Goal: Task Accomplishment & Management: Complete application form

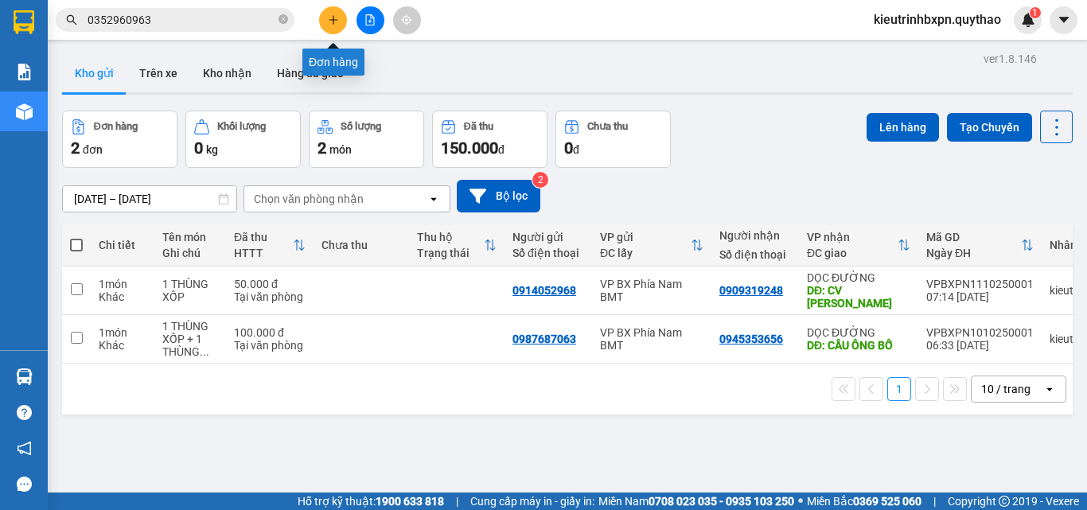
click at [334, 20] on icon "plus" at bounding box center [333, 19] width 9 height 1
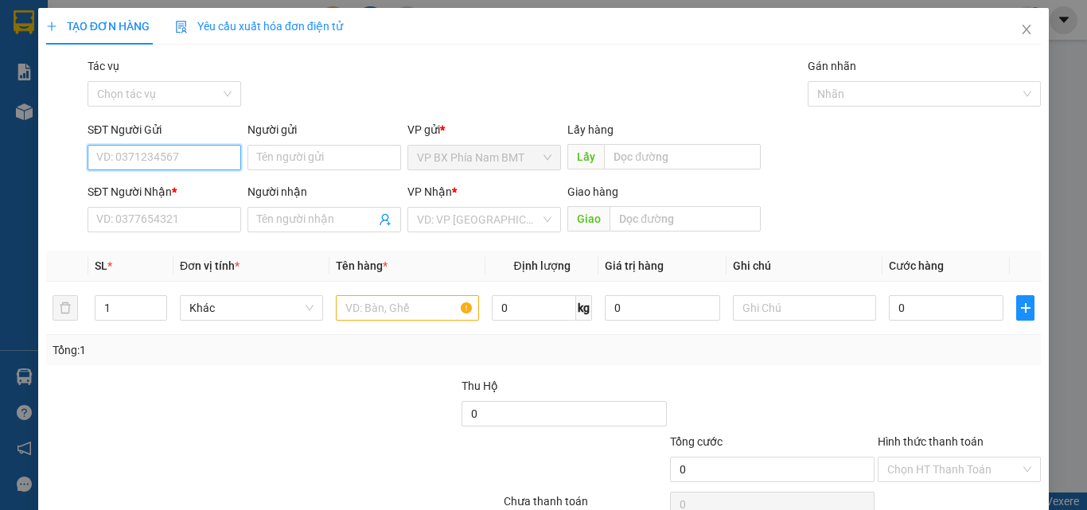
click at [174, 156] on input "SĐT Người Gửi" at bounding box center [165, 157] width 154 height 25
click at [147, 155] on input "SĐT Người Gửi" at bounding box center [165, 157] width 154 height 25
click at [163, 161] on input "SĐT Người Gửi" at bounding box center [165, 157] width 154 height 25
click at [144, 156] on input "08478247779" at bounding box center [165, 157] width 154 height 25
type input "0847824779"
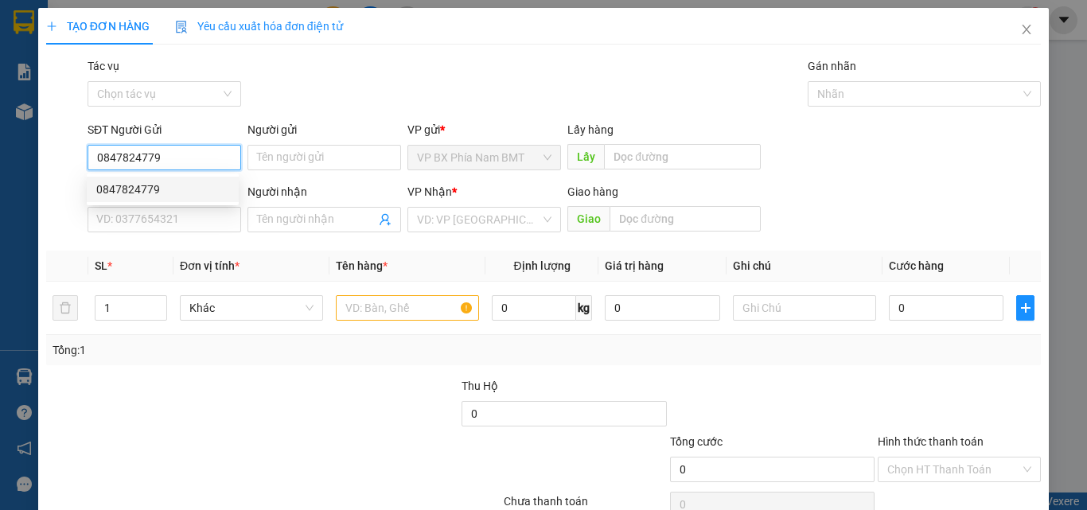
click at [172, 189] on div "0847824779" at bounding box center [162, 190] width 133 height 18
type input "0702924190"
type input "CỦ CHI"
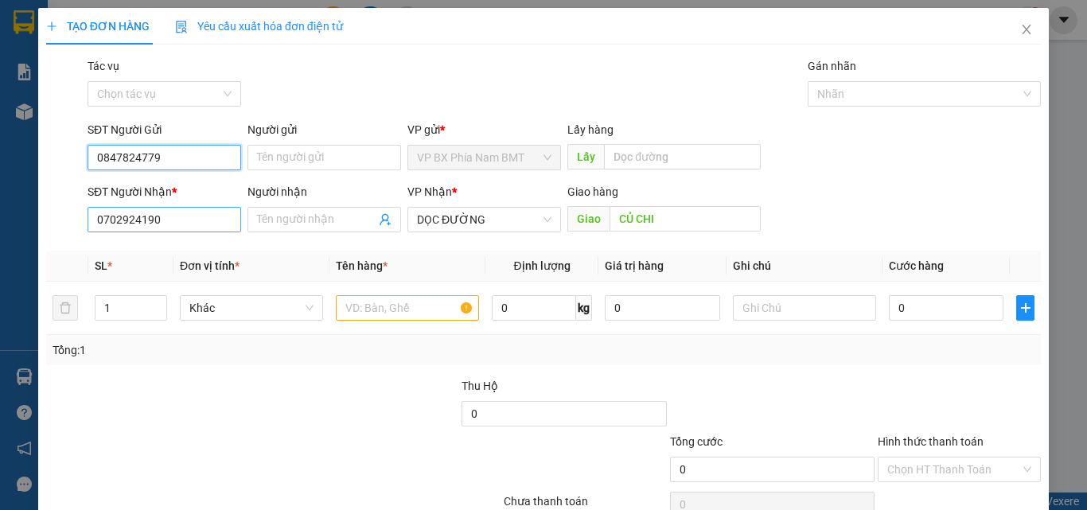
type input "0847824779"
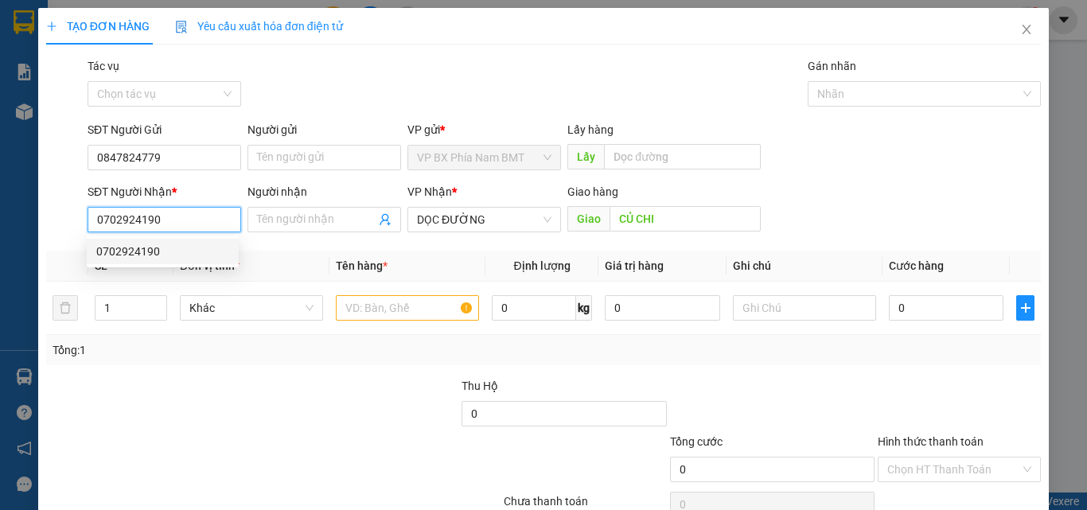
drag, startPoint x: 177, startPoint y: 213, endPoint x: 49, endPoint y: 221, distance: 127.6
click at [49, 223] on div "SĐT Người Nhận * 0702924190 Người nhận Tên người nhận VP Nhận * DỌC ĐƯỜNG Giao …" at bounding box center [544, 211] width 998 height 56
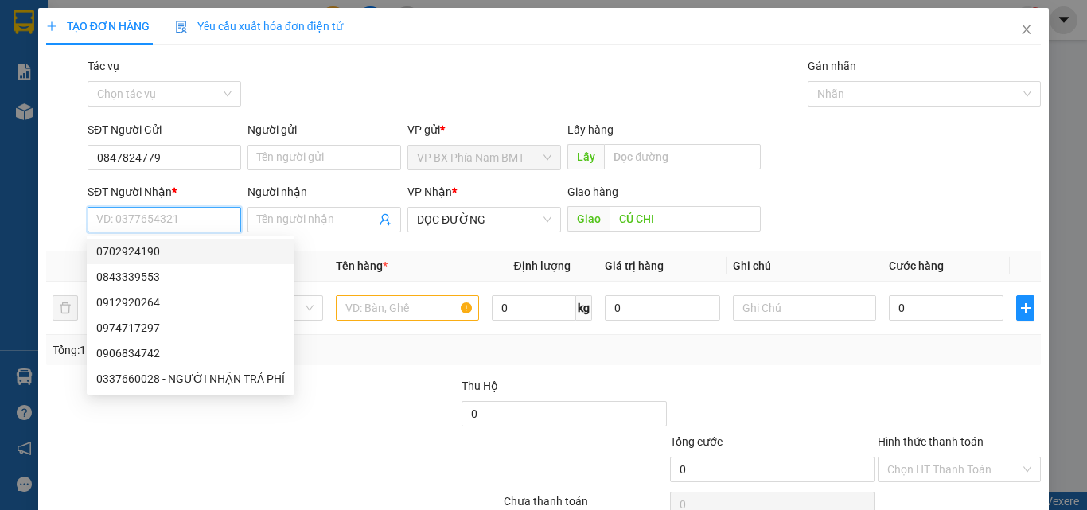
click at [100, 223] on input "SĐT Người Nhận *" at bounding box center [165, 219] width 154 height 25
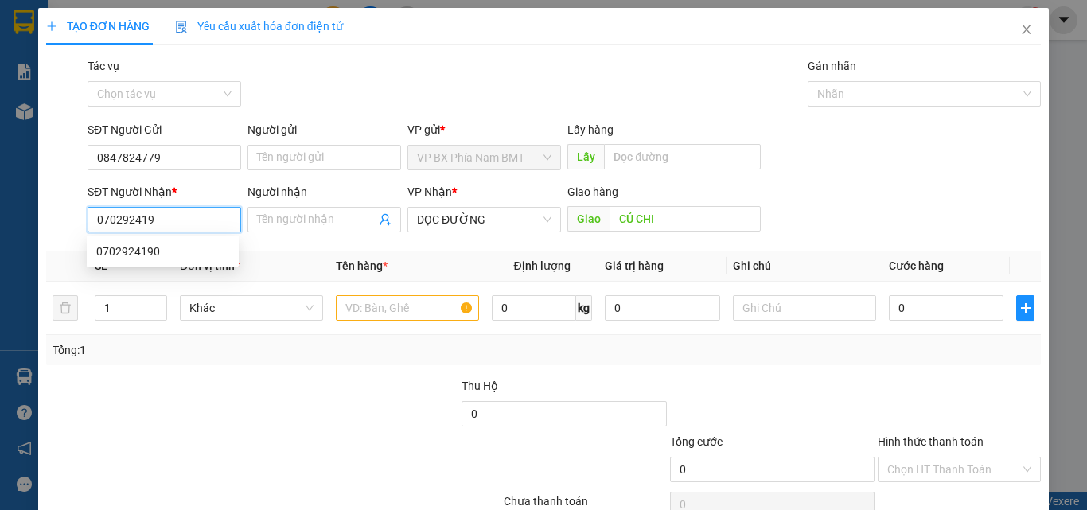
type input "0702924190"
click at [137, 249] on div "0702924190" at bounding box center [162, 252] width 133 height 18
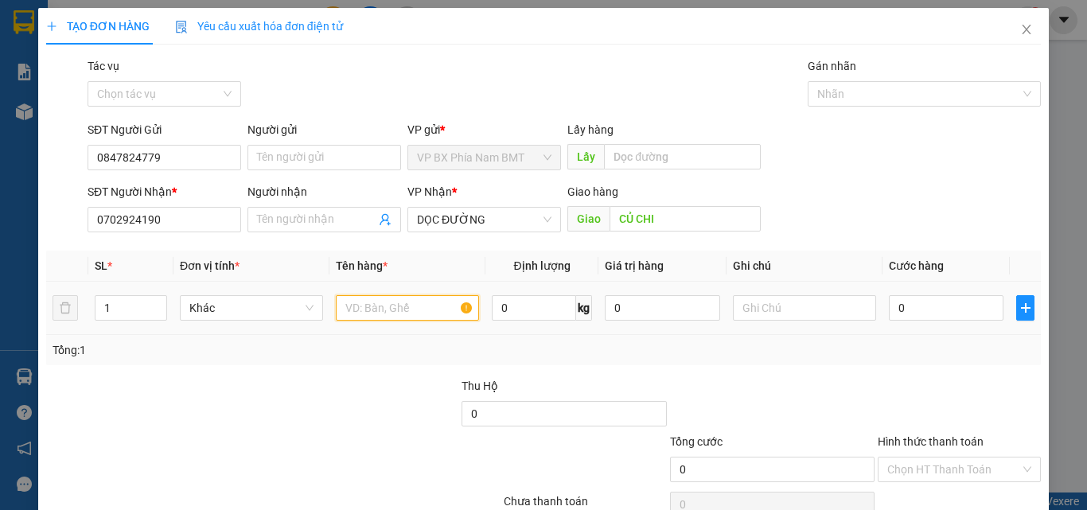
click at [362, 310] on input "text" at bounding box center [407, 307] width 143 height 25
type input "1 THÙNG GIẤY"
click at [898, 308] on input "0" at bounding box center [946, 307] width 115 height 25
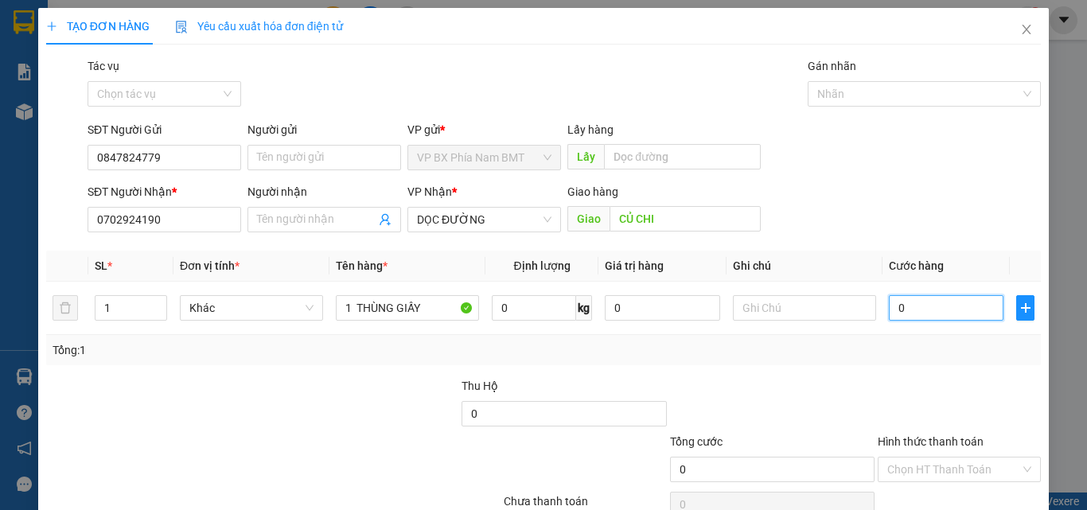
type input "5"
type input "50"
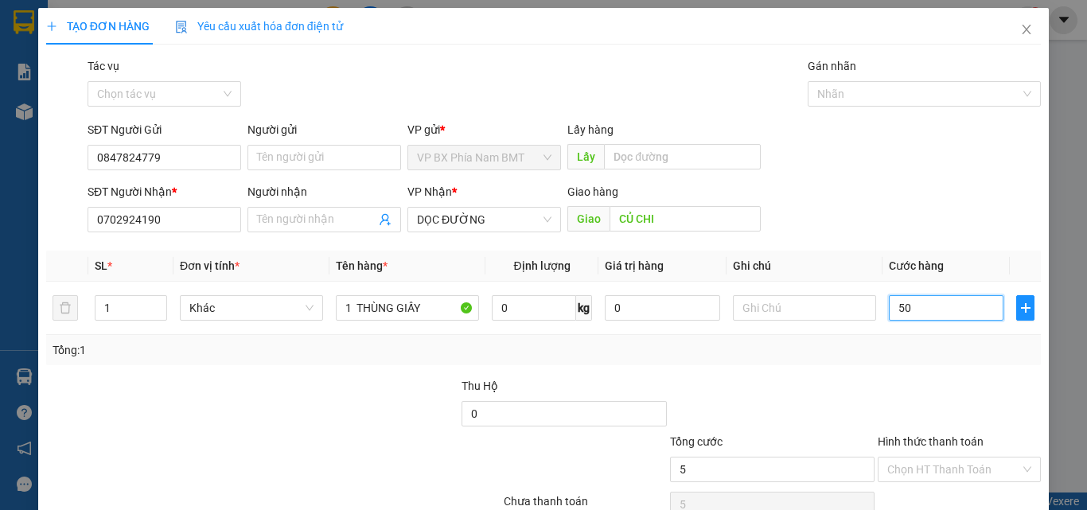
type input "50"
type input "500"
type input "5.000"
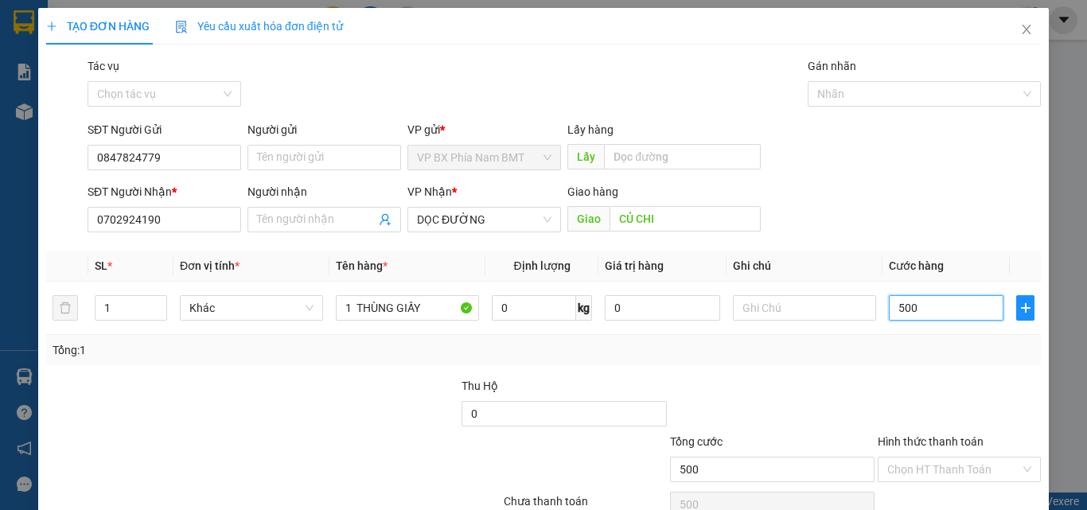
type input "5.000"
type input "50.000"
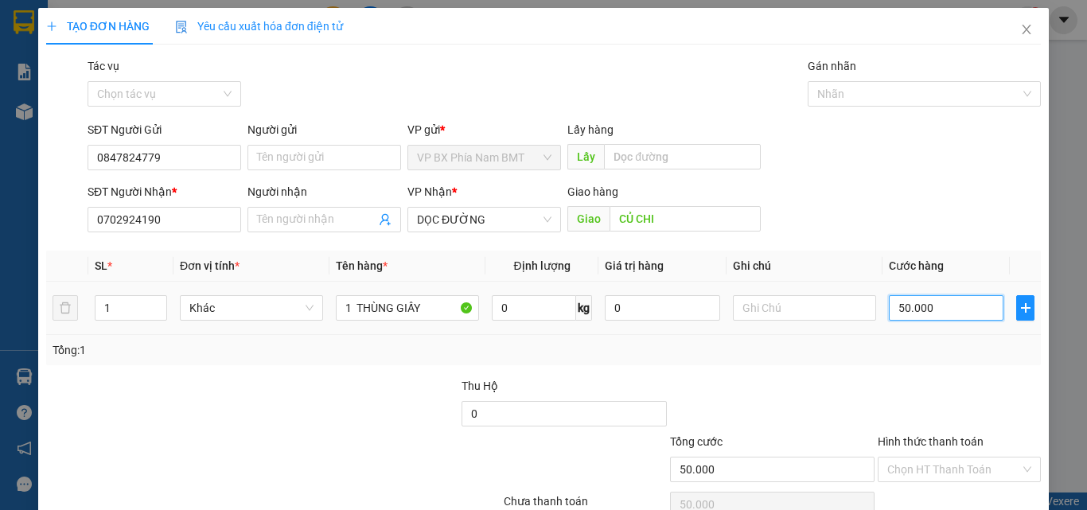
scroll to position [79, 0]
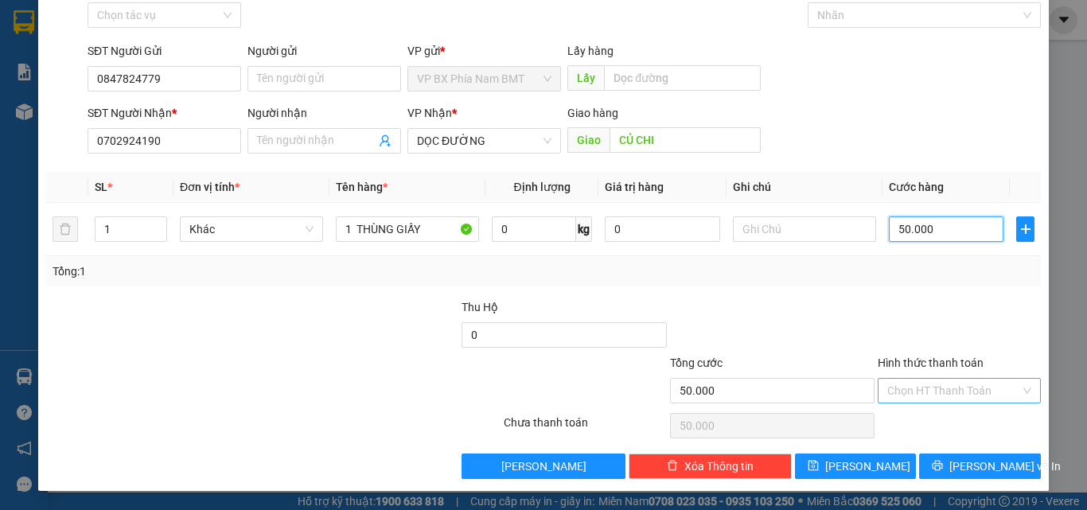
type input "50.000"
click at [911, 390] on input "Hình thức thanh toán" at bounding box center [954, 391] width 133 height 24
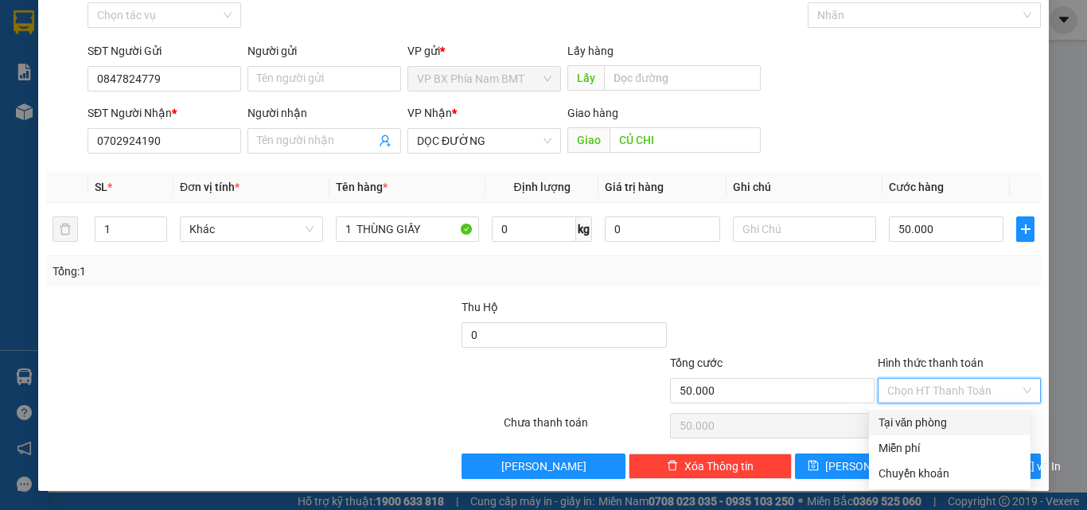
click at [912, 421] on div "Tại văn phòng" at bounding box center [950, 423] width 142 height 18
type input "0"
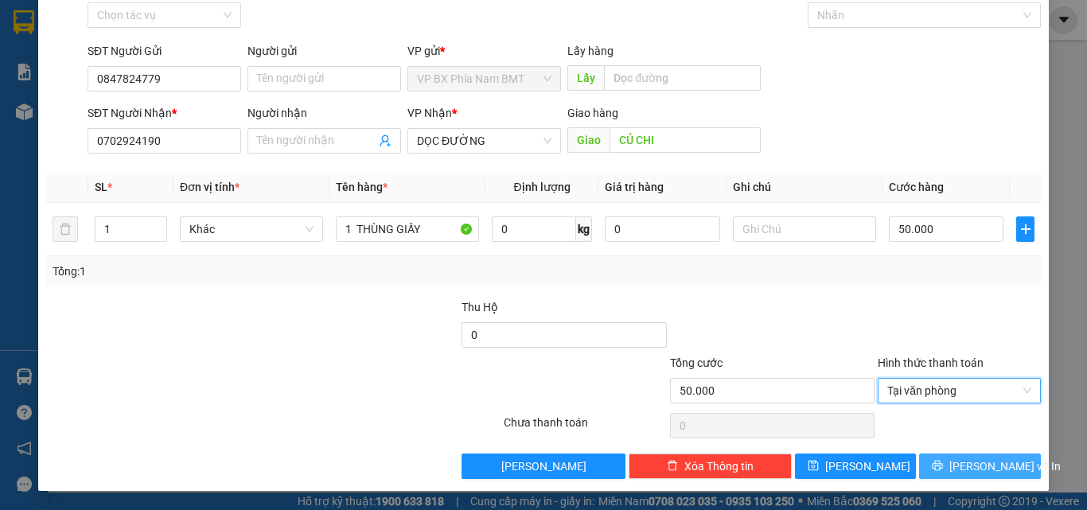
drag, startPoint x: 958, startPoint y: 457, endPoint x: 939, endPoint y: 433, distance: 30.1
click at [958, 456] on button "[PERSON_NAME] và In" at bounding box center [980, 466] width 122 height 25
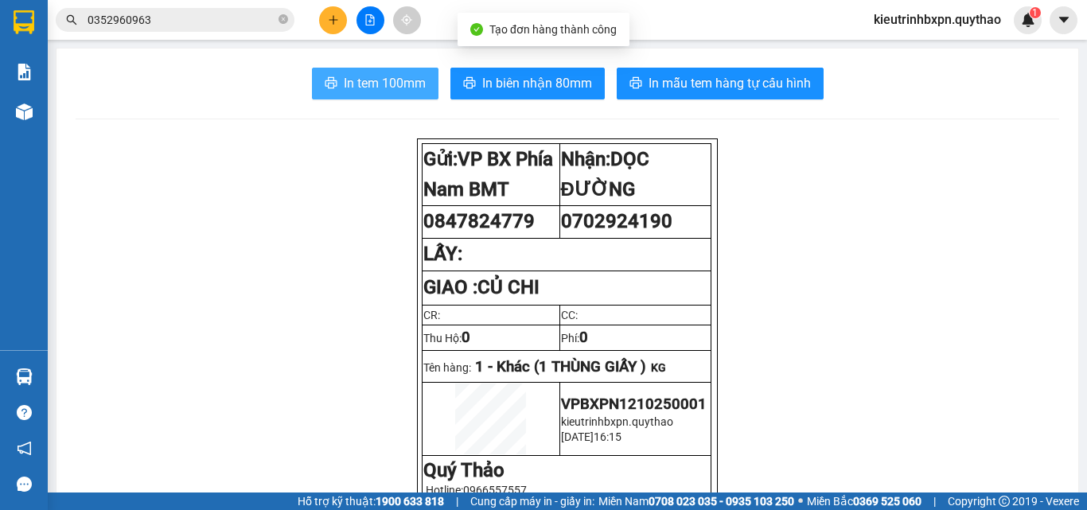
click at [383, 79] on span "In tem 100mm" at bounding box center [385, 83] width 82 height 20
